Goal: Complete application form: Fill out and submit a form for a specific purpose

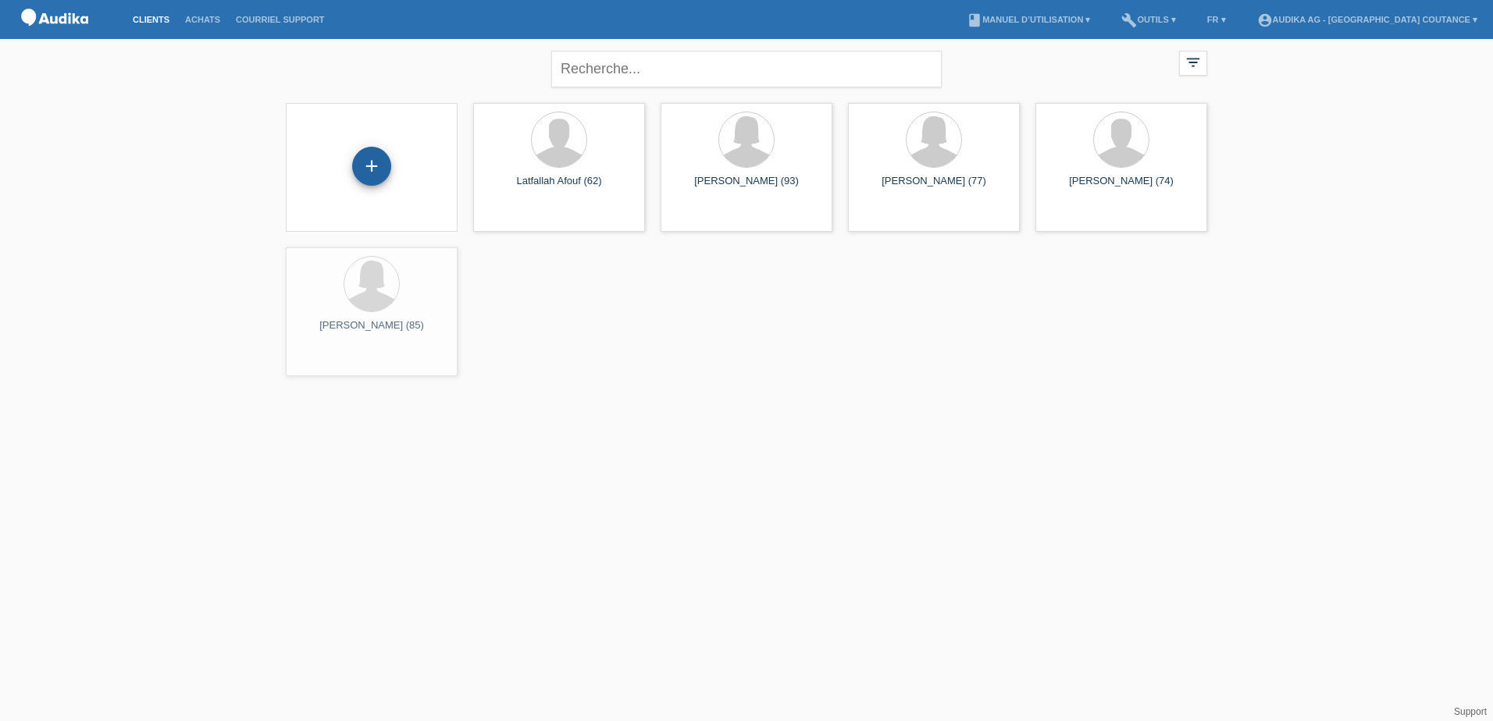
click at [373, 149] on div "+" at bounding box center [371, 166] width 39 height 39
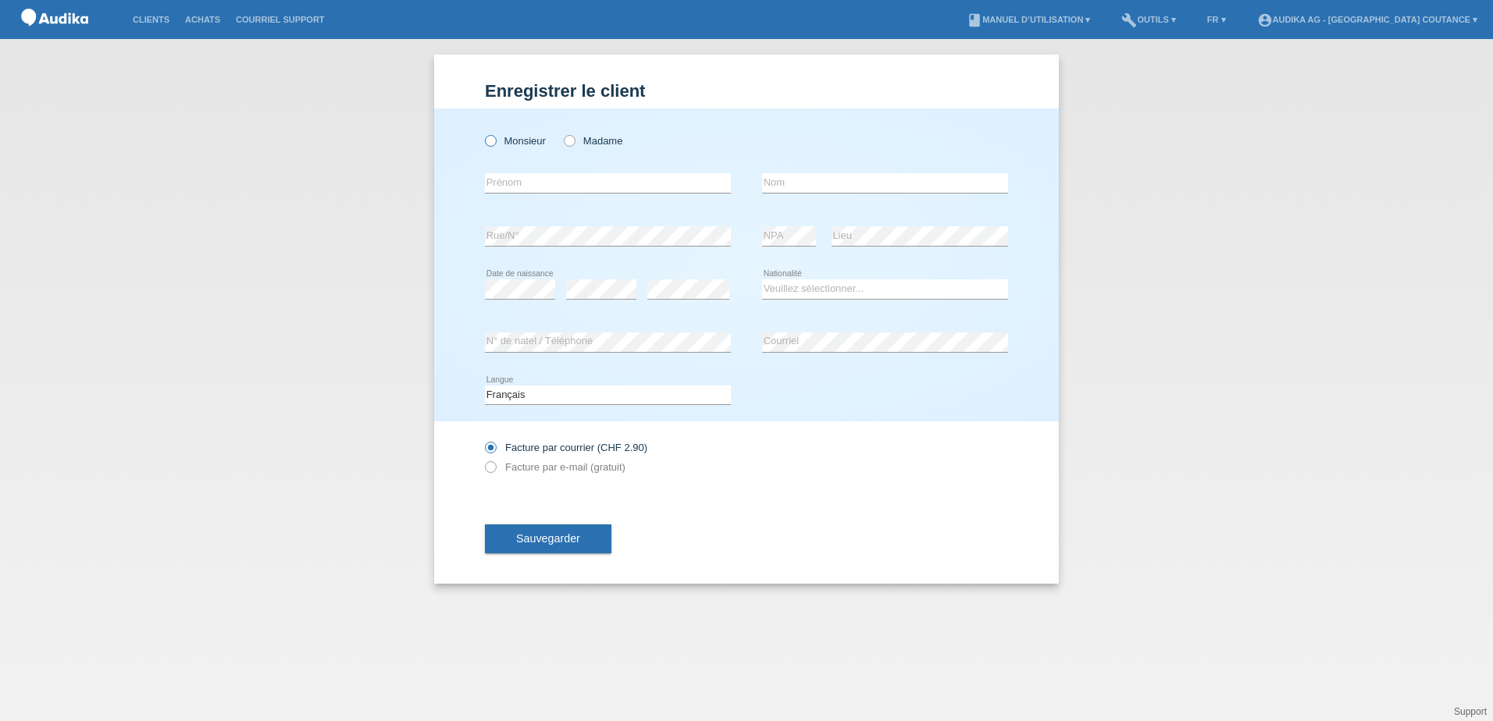
click at [501, 139] on label "Monsieur" at bounding box center [515, 141] width 61 height 12
click at [495, 139] on input "Monsieur" at bounding box center [490, 140] width 10 height 10
radio input "true"
paste input "[PERSON_NAME]"
type input "[PERSON_NAME]"
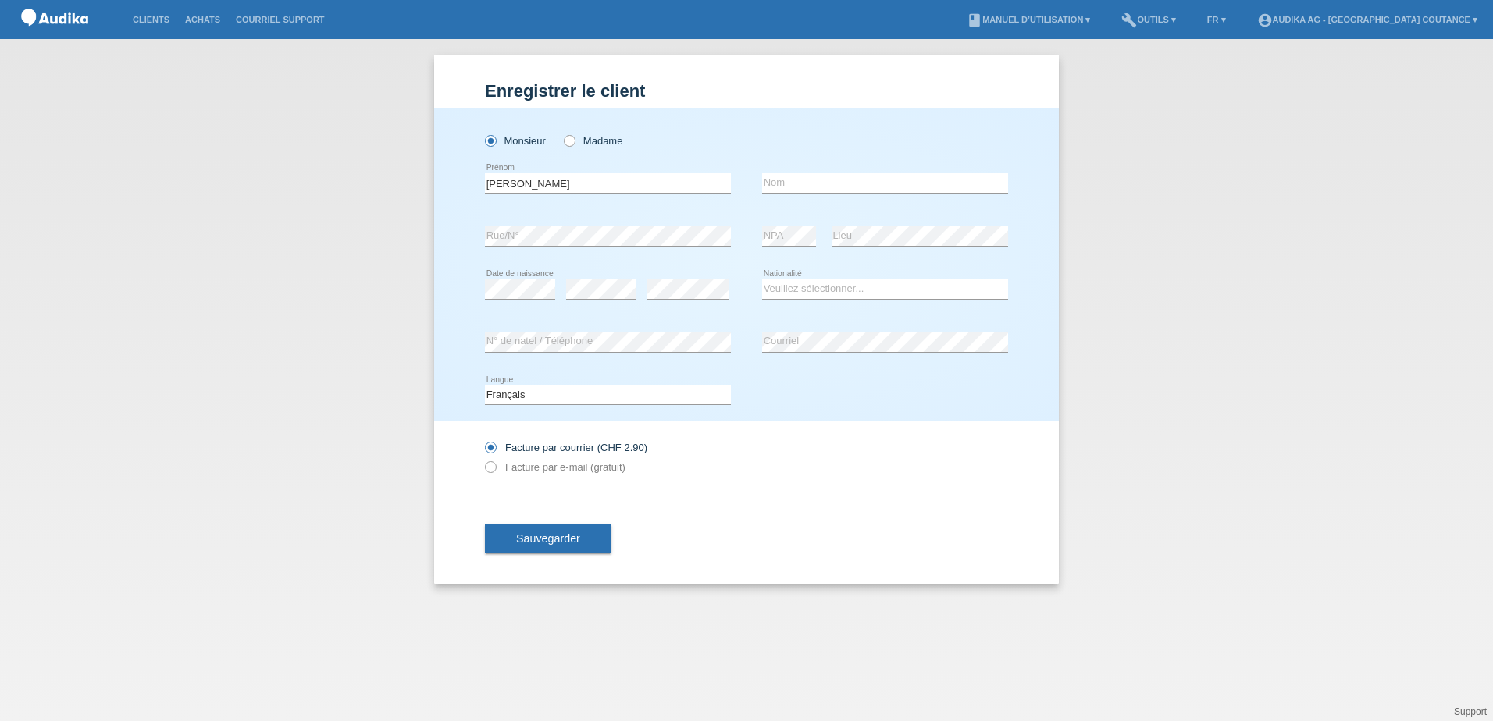
type input "Zannidakis"
type input "[PERSON_NAME]"
click at [805, 283] on select "Veuillez sélectionner... Suisse Allemagne Autriche Liechtenstein ------------ A…" at bounding box center [885, 289] width 246 height 19
select select "CH"
click at [762, 280] on select "Veuillez sélectionner... Suisse Allemagne Autriche Liechtenstein ------------ A…" at bounding box center [885, 289] width 246 height 19
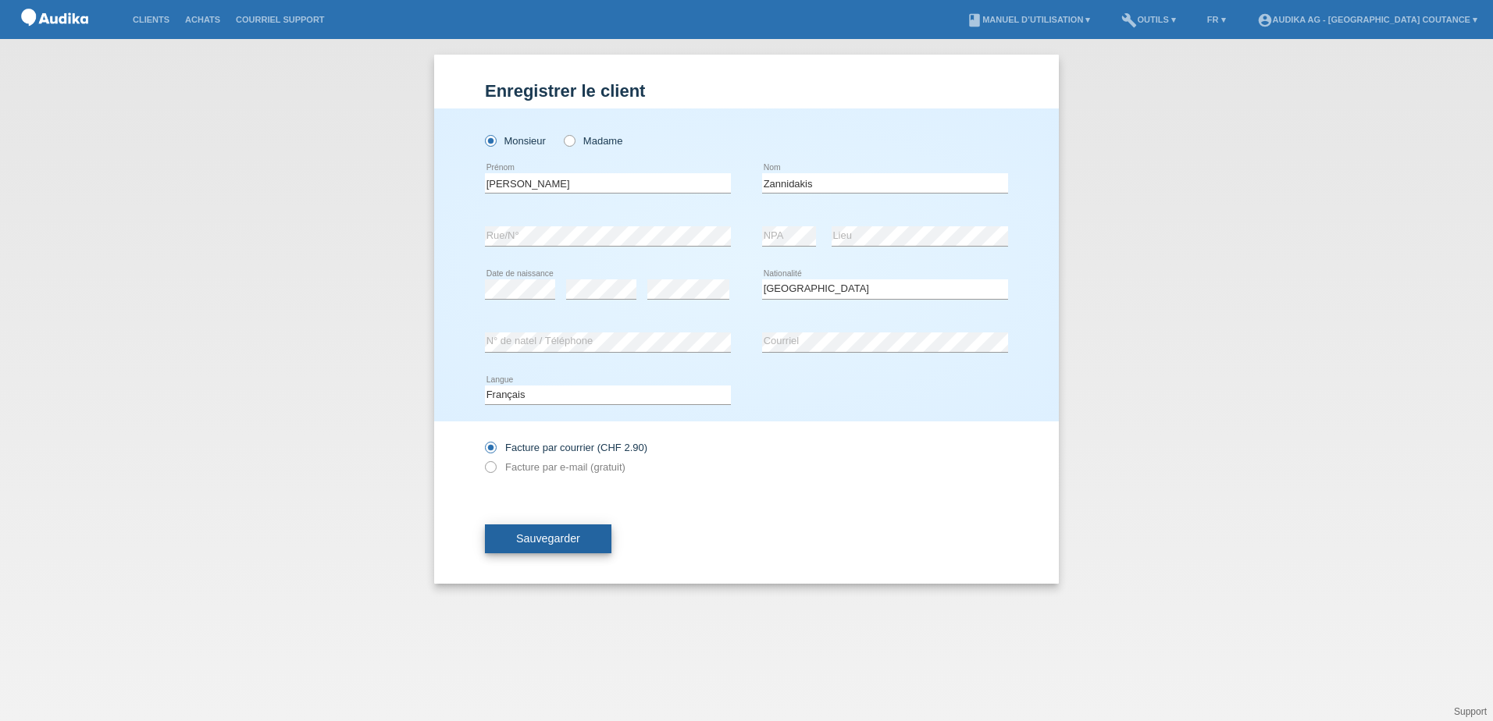
click at [529, 540] on span "Sauvegarder" at bounding box center [548, 538] width 64 height 12
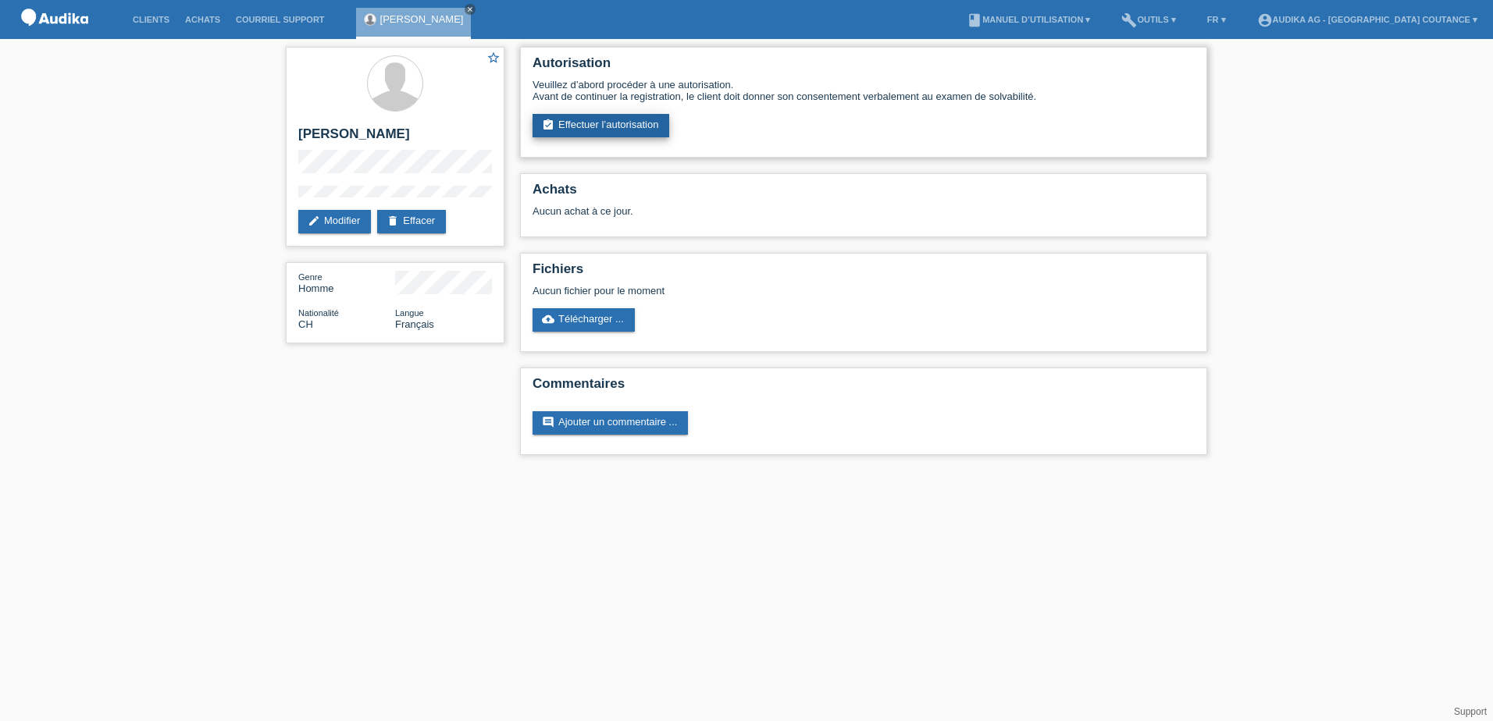
click at [623, 126] on link "assignment_turned_in Effectuer l’autorisation" at bounding box center [600, 125] width 137 height 23
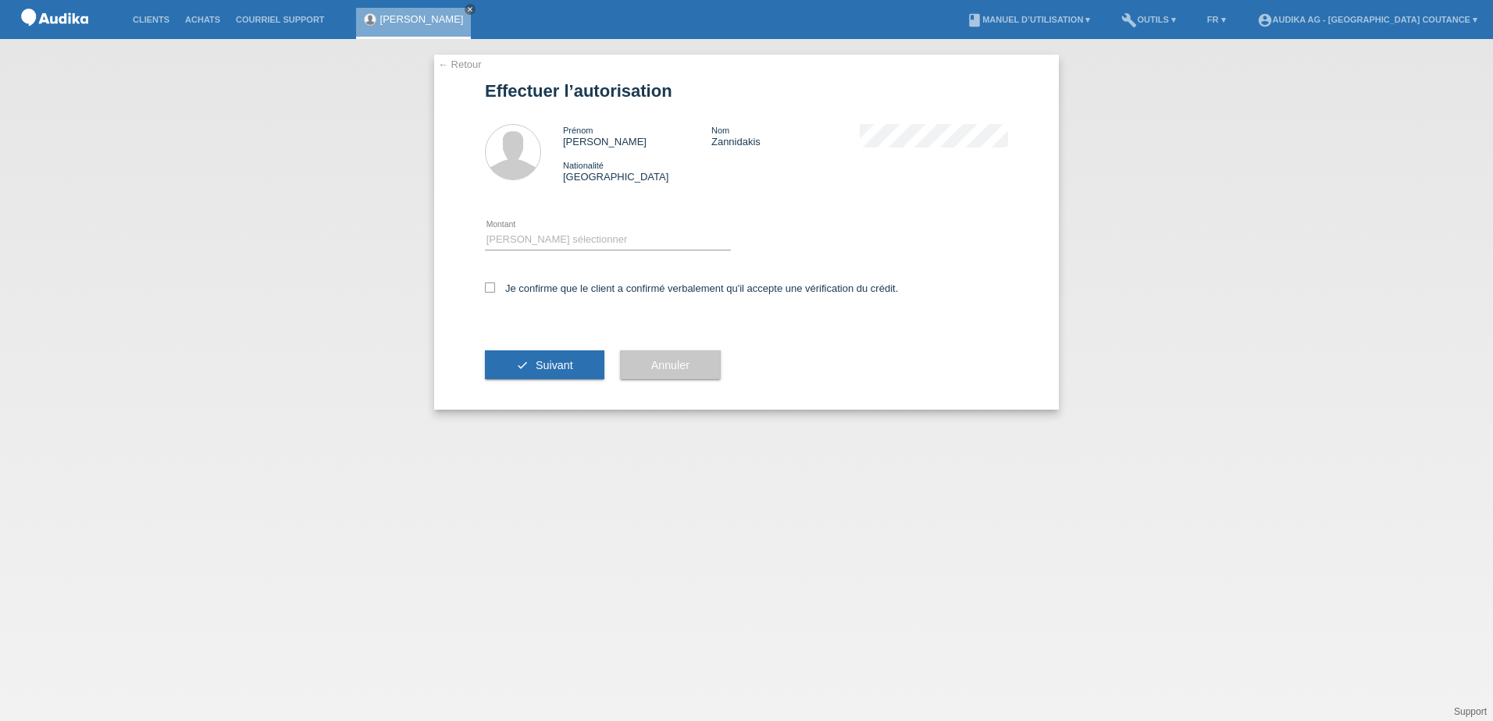
click at [535, 224] on div "Veuillez sélectionner CHF 1.00 - CHF 499.00 CHF 500.00 - CHF 1'999.00 CHF 2'000…" at bounding box center [608, 240] width 246 height 53
click at [543, 247] on select "Veuillez sélectionner CHF 1.00 - CHF 499.00 CHF 500.00 - CHF 1'999.00 CHF 2'000…" at bounding box center [608, 239] width 246 height 19
select select "3"
click at [485, 230] on select "Veuillez sélectionner CHF 1.00 - CHF 499.00 CHF 500.00 - CHF 1'999.00 CHF 2'000…" at bounding box center [608, 239] width 246 height 19
drag, startPoint x: 493, startPoint y: 284, endPoint x: 505, endPoint y: 297, distance: 17.7
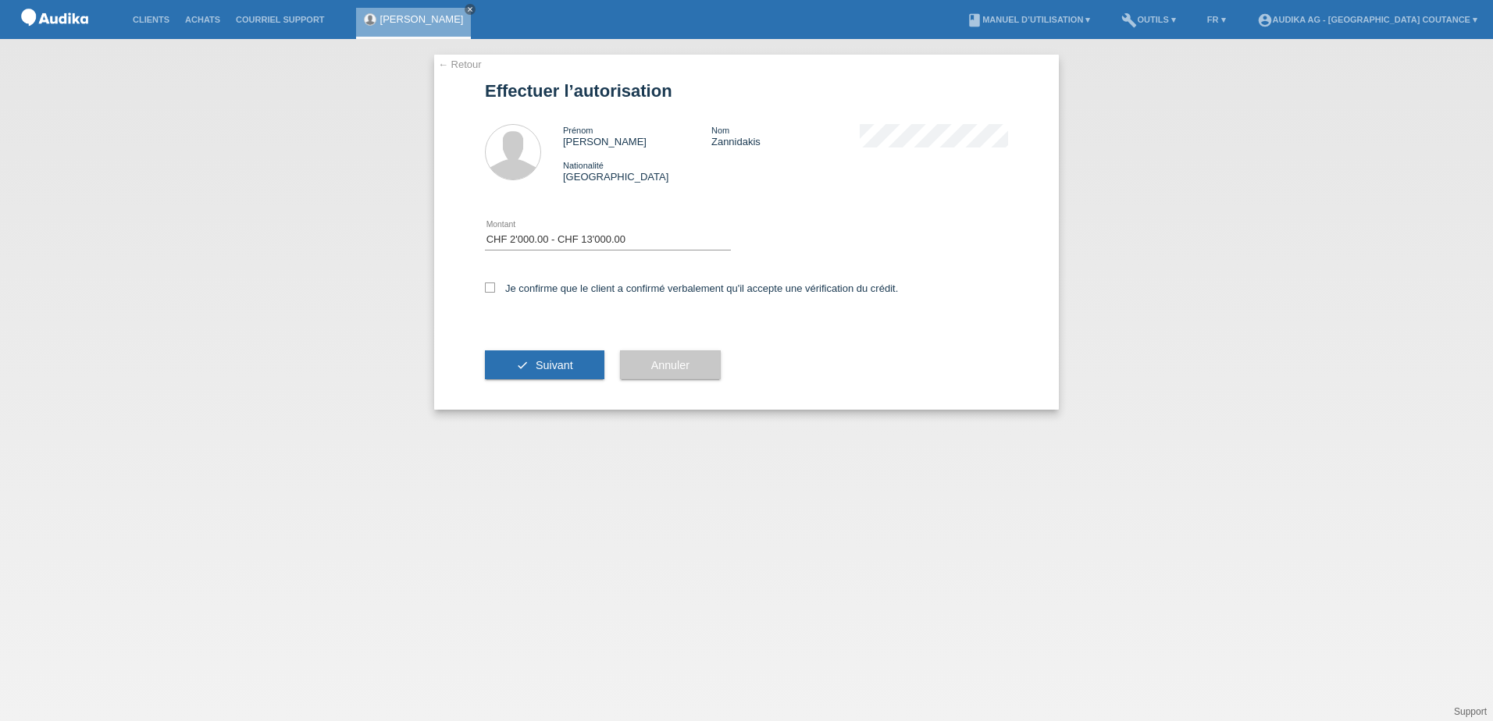
click at [493, 286] on icon at bounding box center [490, 288] width 10 height 10
click at [493, 286] on input "Je confirme que le client a confirmé verbalement qu'il accepte une vérification…" at bounding box center [490, 288] width 10 height 10
checkbox input "true"
click at [553, 369] on span "Suivant" at bounding box center [554, 365] width 37 height 12
